Goal: Task Accomplishment & Management: Use online tool/utility

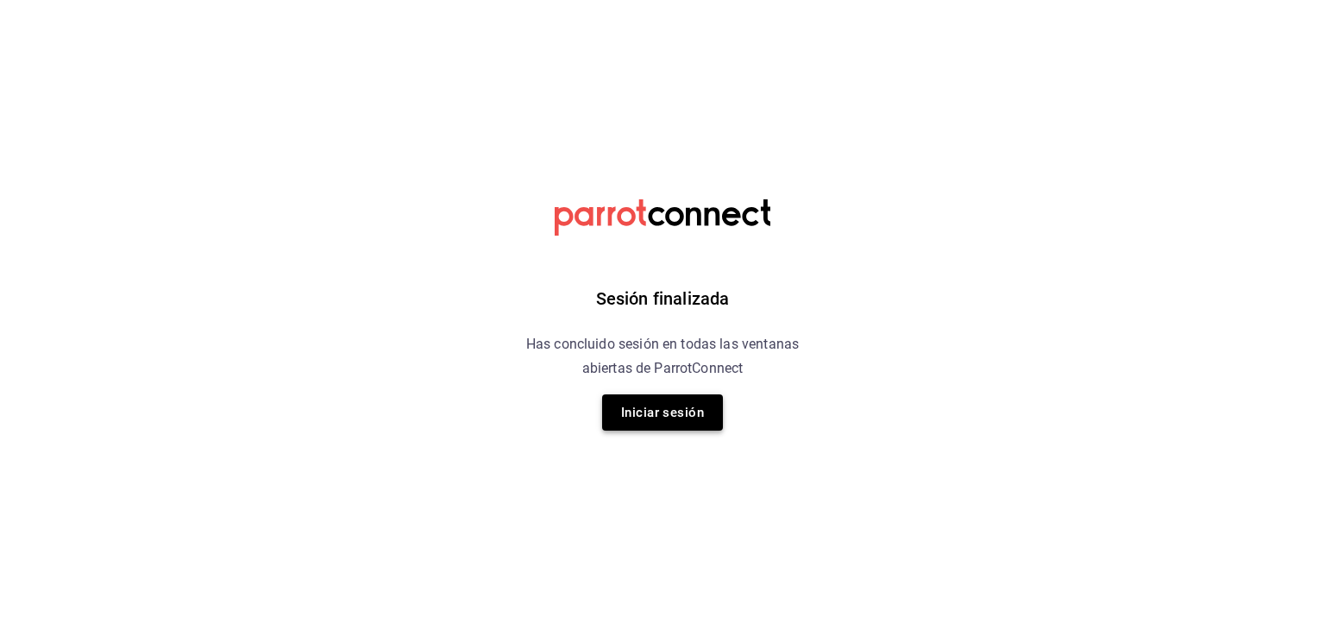
click at [641, 420] on button "Iniciar sesión" at bounding box center [662, 412] width 121 height 36
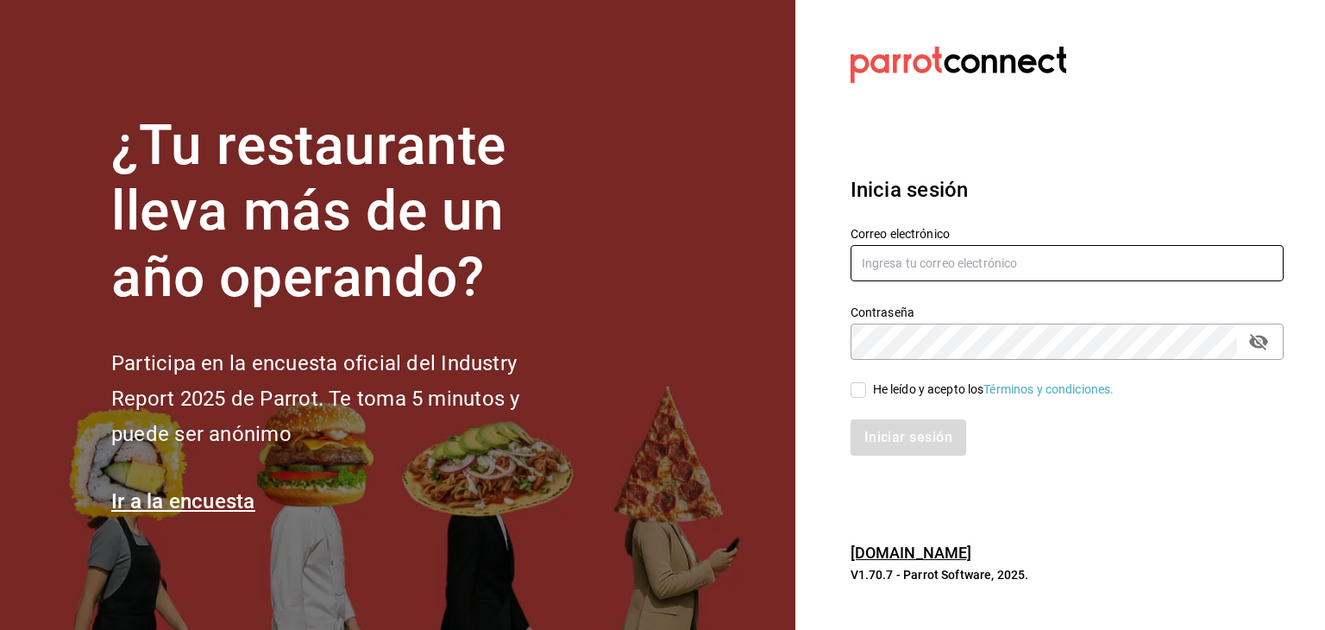
type input "[EMAIL_ADDRESS][DOMAIN_NAME]"
click at [641, 392] on span "He leído y acepto los Términos y condiciones." at bounding box center [990, 389] width 248 height 18
click at [641, 392] on input "He leído y acepto los Términos y condiciones." at bounding box center [859, 390] width 16 height 16
checkbox input "true"
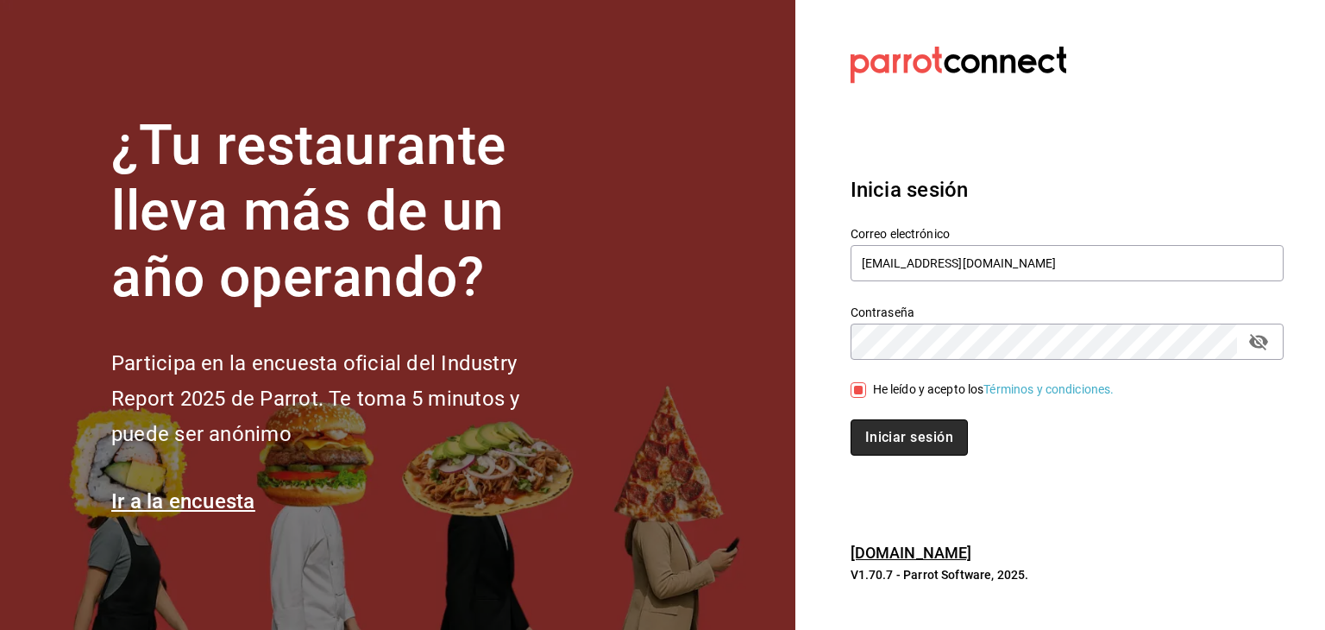
click at [641, 437] on button "Iniciar sesión" at bounding box center [909, 437] width 117 height 36
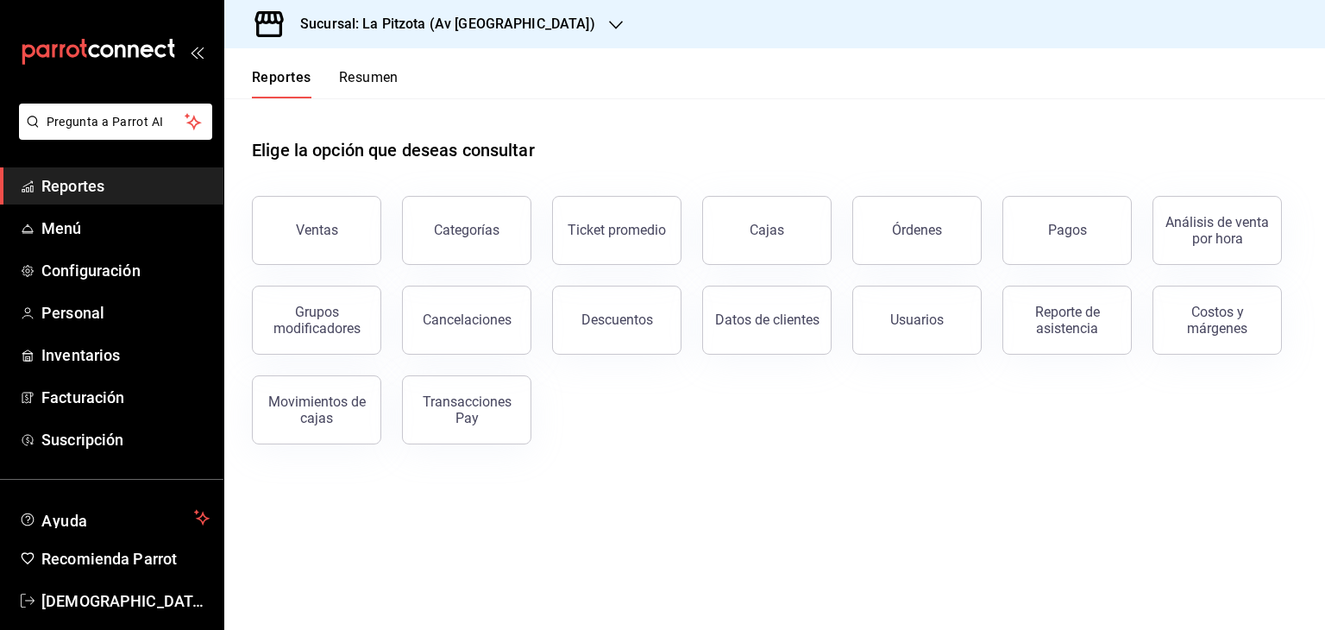
click at [509, 28] on h3 "Sucursal: La Pitzota (Av [GEOGRAPHIC_DATA])" at bounding box center [440, 24] width 309 height 21
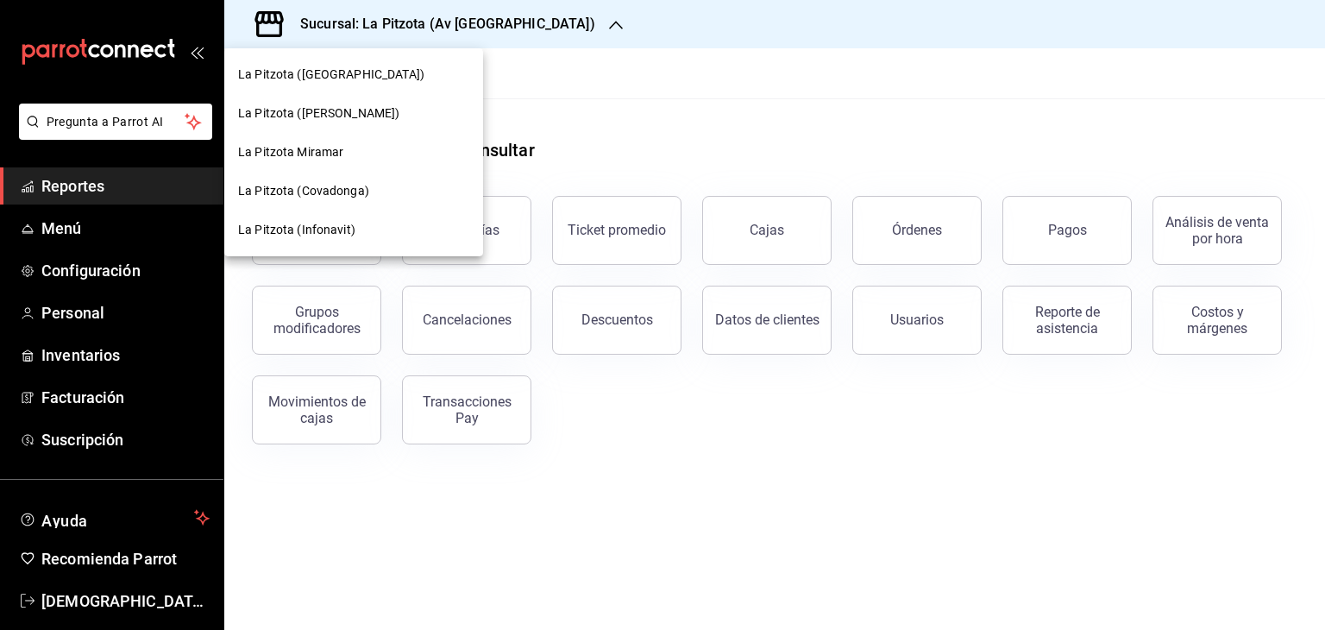
click at [325, 110] on span "La Pitzota (Obregón)" at bounding box center [318, 113] width 161 height 18
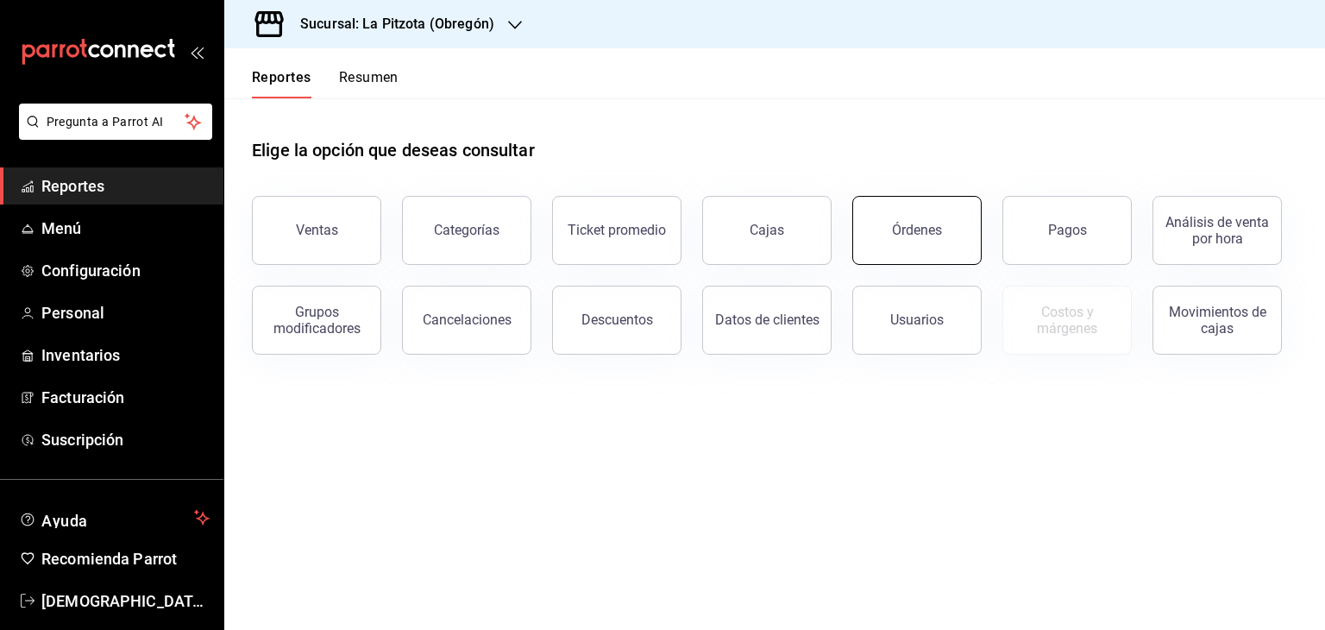
click at [945, 220] on button "Órdenes" at bounding box center [916, 230] width 129 height 69
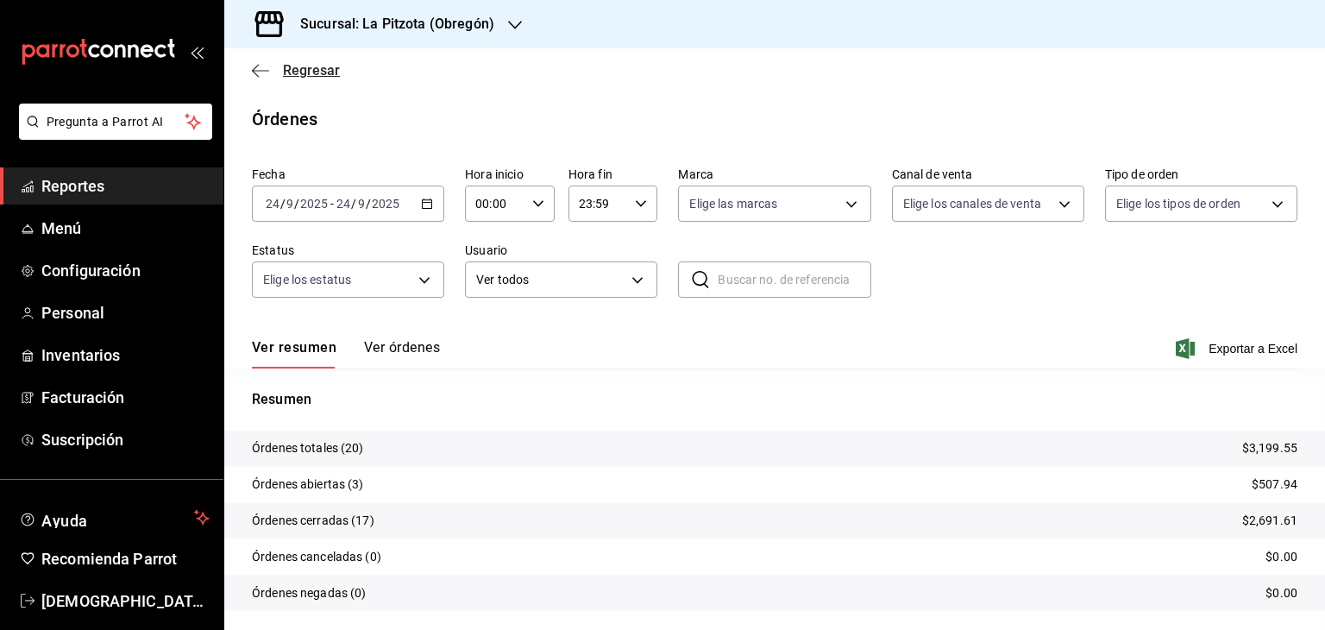
click at [257, 71] on icon "button" at bounding box center [260, 71] width 17 height 16
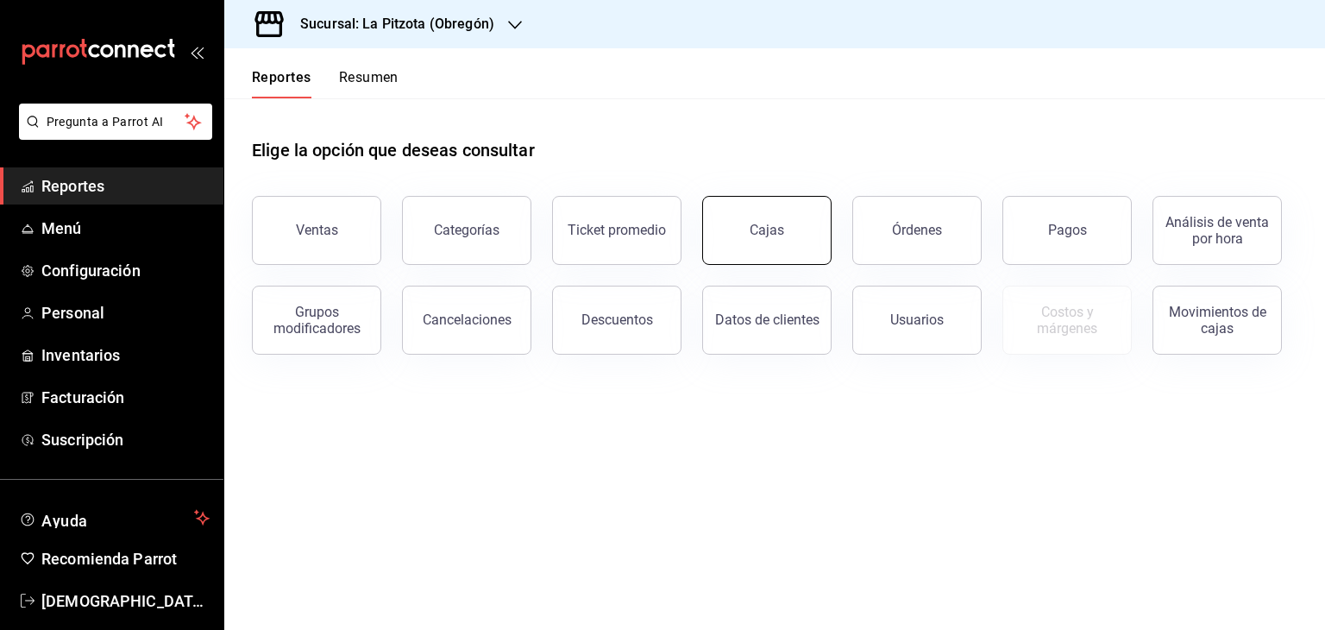
click at [769, 248] on link "Cajas" at bounding box center [766, 230] width 129 height 69
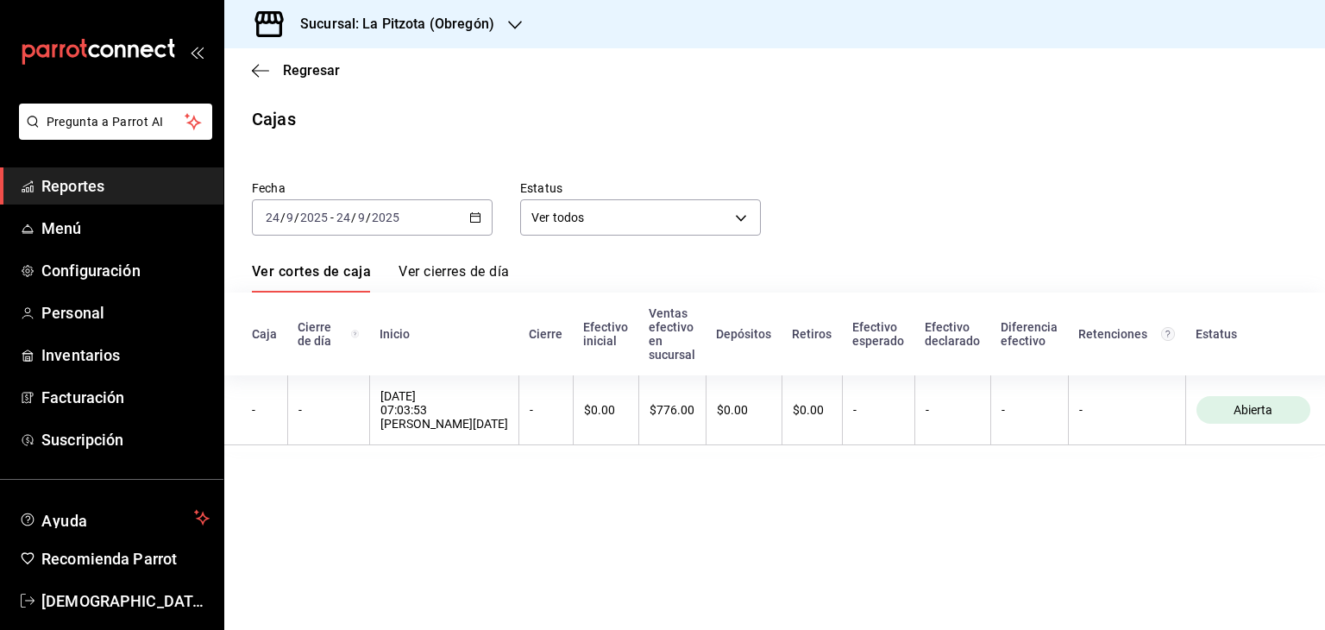
click at [468, 215] on div "2025-09-24 24 / 9 / 2025 - 2025-09-24 24 / 9 / 2025" at bounding box center [372, 217] width 241 height 36
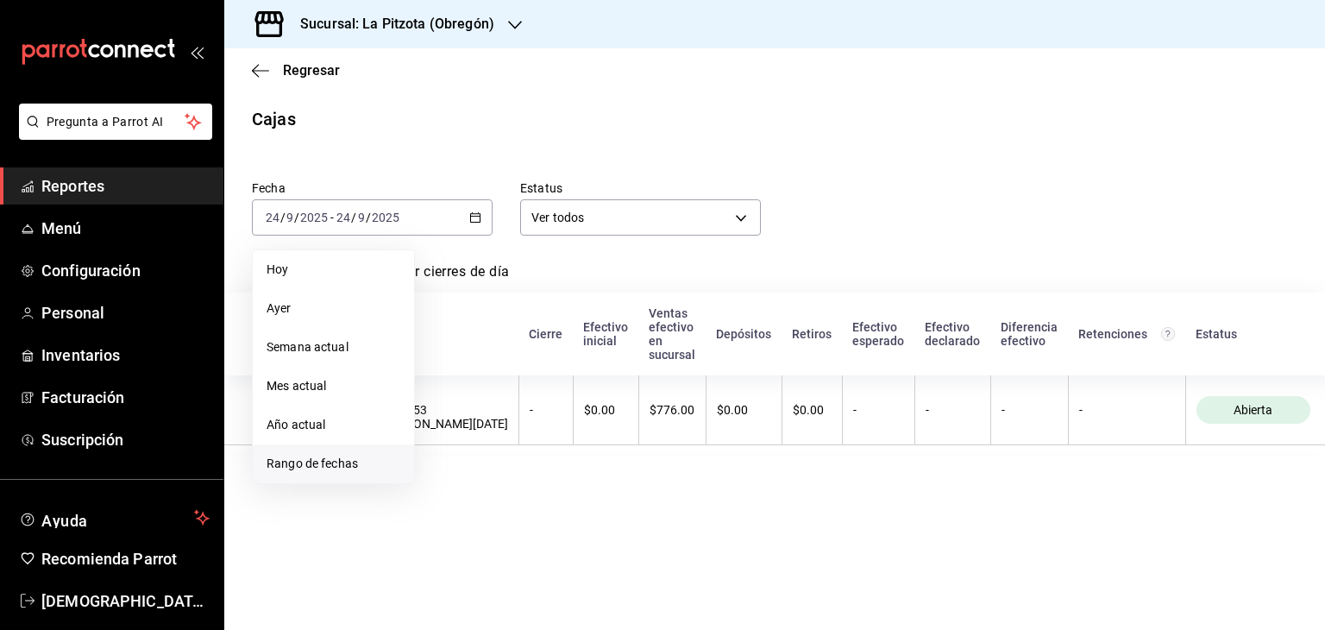
click at [312, 463] on span "Rango de fechas" at bounding box center [334, 464] width 134 height 18
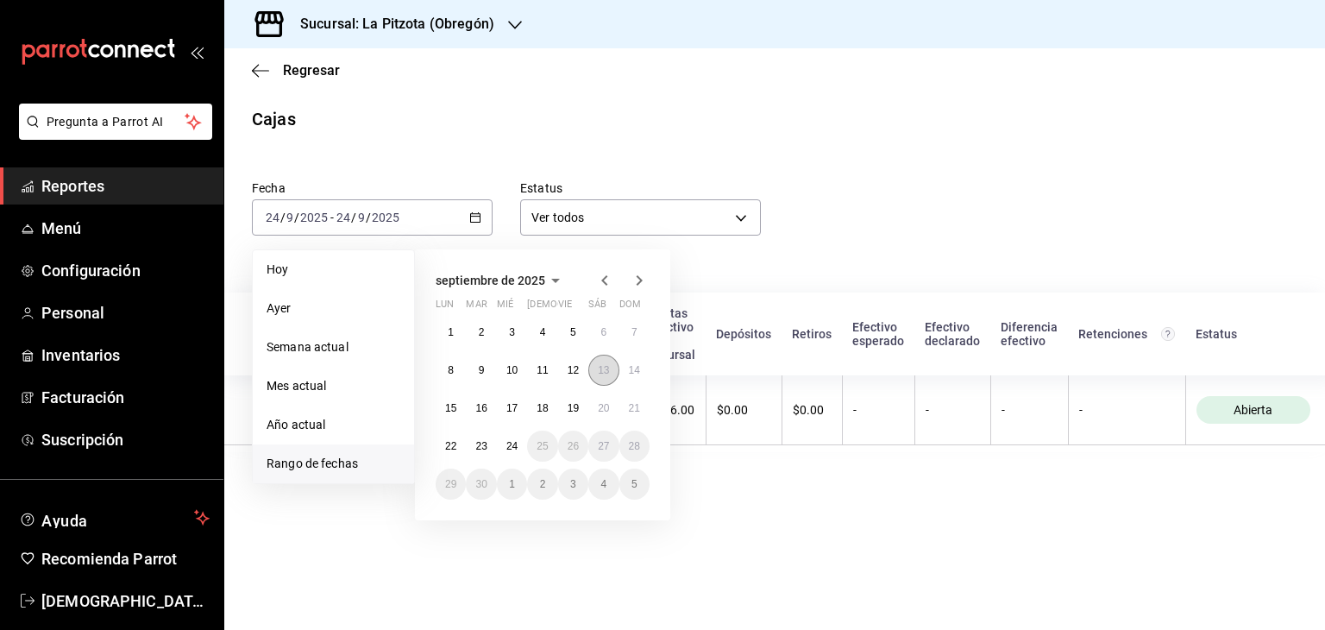
click at [602, 375] on button "13" at bounding box center [603, 370] width 30 height 31
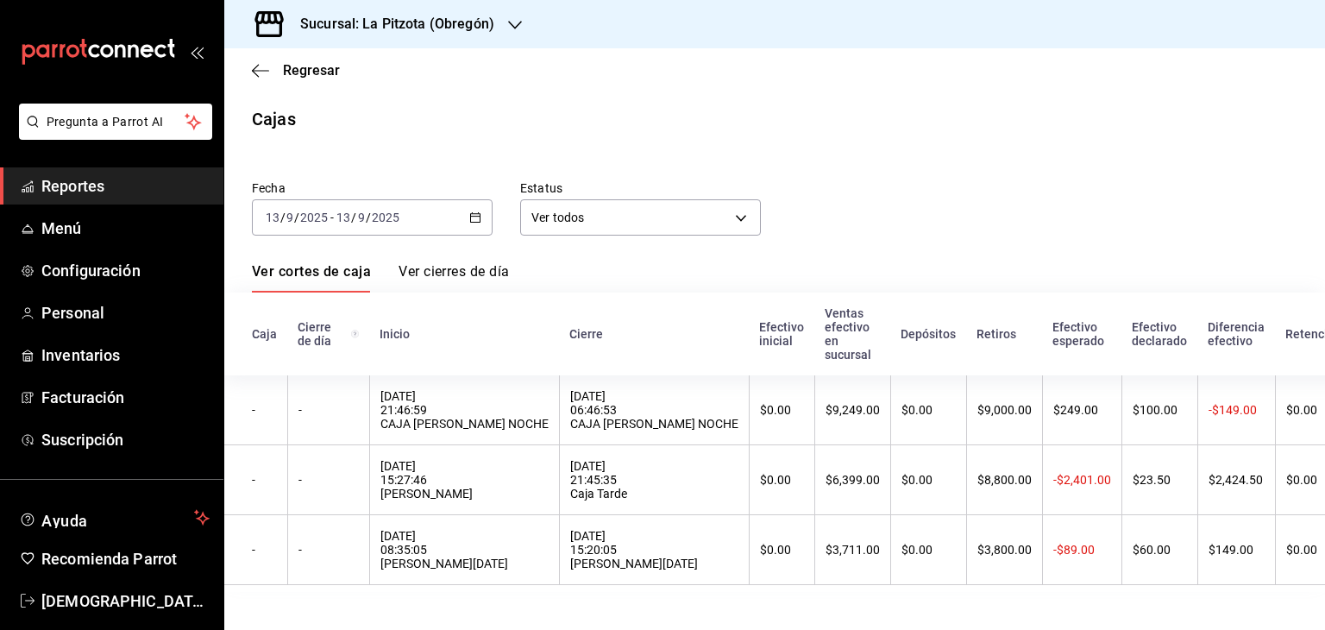
click at [921, 198] on div "Fecha 2025-09-13 13 / 9 / 2025 - 2025-09-13 13 / 9 / 2025 Estatus Ver todos ALL" at bounding box center [760, 194] width 1073 height 83
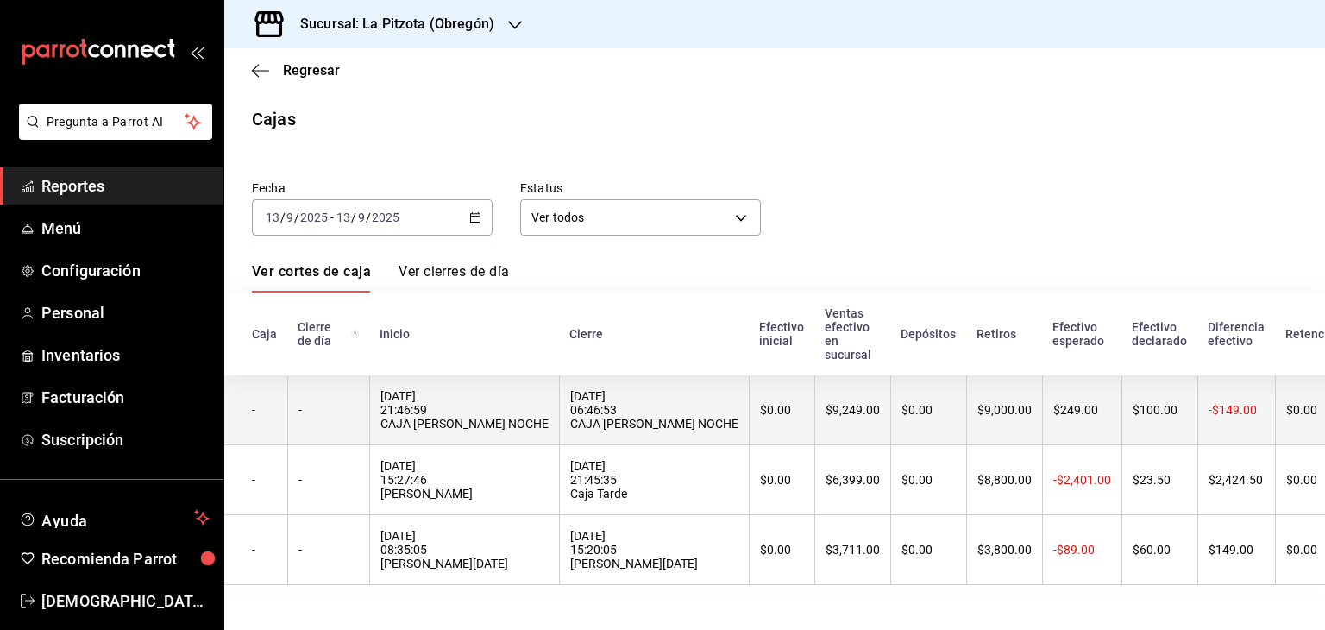
click at [441, 393] on div "13/09/2025 21:46:59 CAJA OBREGON NOCHE" at bounding box center [464, 409] width 168 height 41
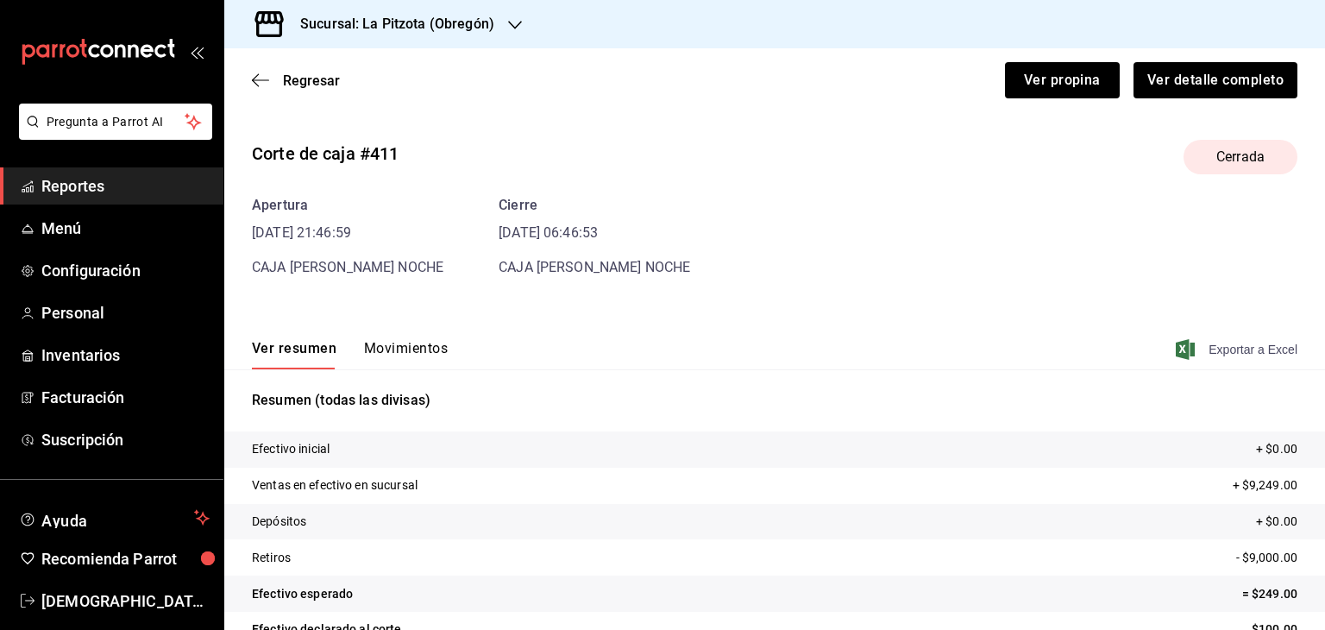
click at [1227, 347] on span "Exportar a Excel" at bounding box center [1238, 349] width 118 height 21
click at [259, 83] on icon "button" at bounding box center [260, 80] width 17 height 16
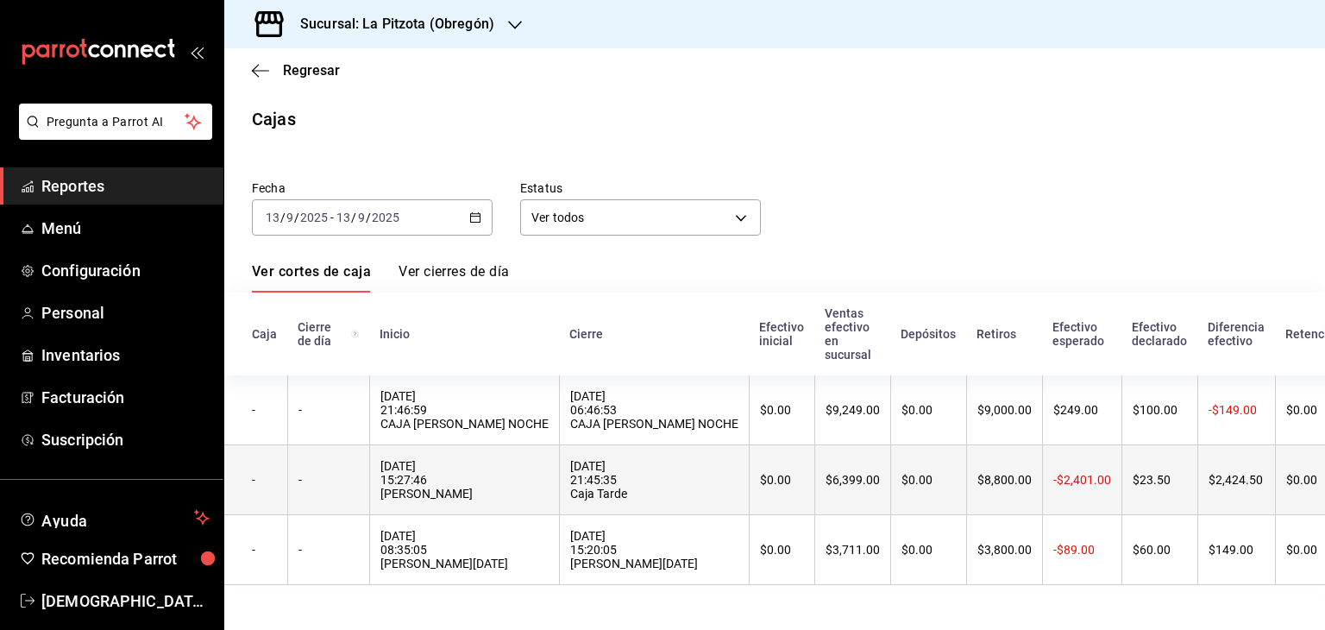
click at [579, 489] on div "13/09/2025 21:45:35 Caja Tarde" at bounding box center [654, 479] width 168 height 41
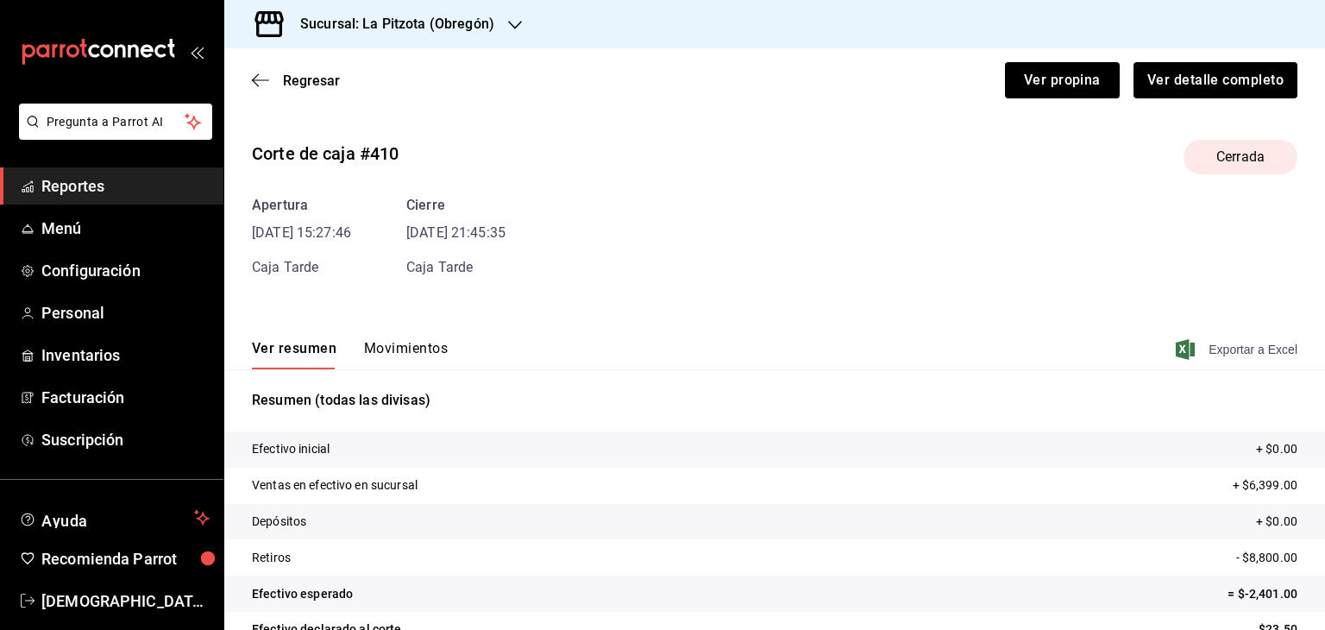
click at [1184, 343] on span "Exportar a Excel" at bounding box center [1238, 349] width 118 height 21
click at [264, 71] on div "Regresar Ver propina Ver detalle completo" at bounding box center [774, 80] width 1101 height 64
click at [259, 81] on icon "button" at bounding box center [260, 80] width 17 height 16
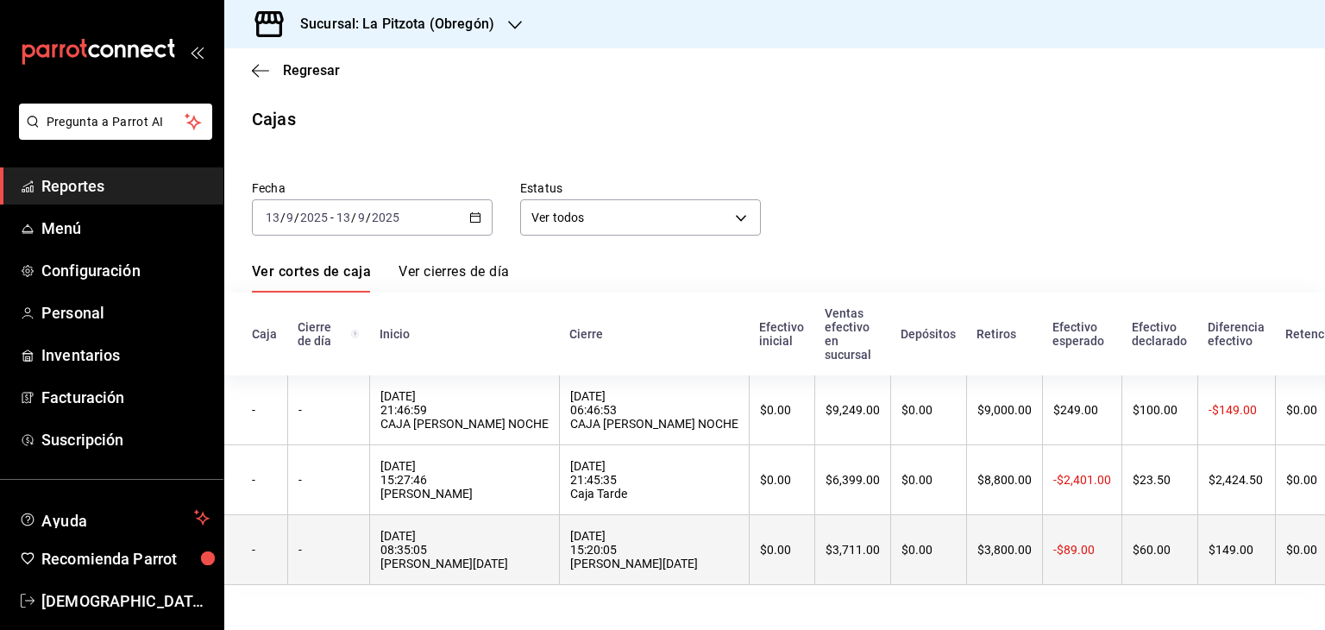
click at [615, 563] on div "13/09/2025 15:20:05 Caja Mañana" at bounding box center [654, 549] width 168 height 41
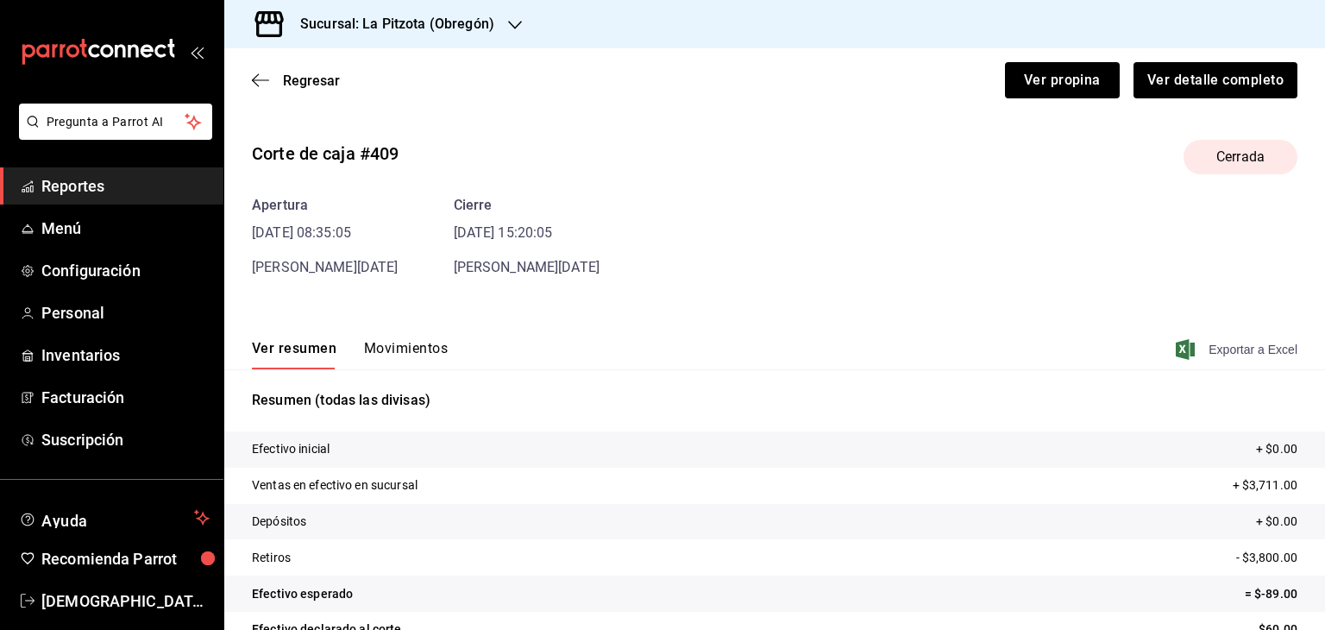
click at [1235, 348] on span "Exportar a Excel" at bounding box center [1238, 349] width 118 height 21
